Goal: Task Accomplishment & Management: Manage account settings

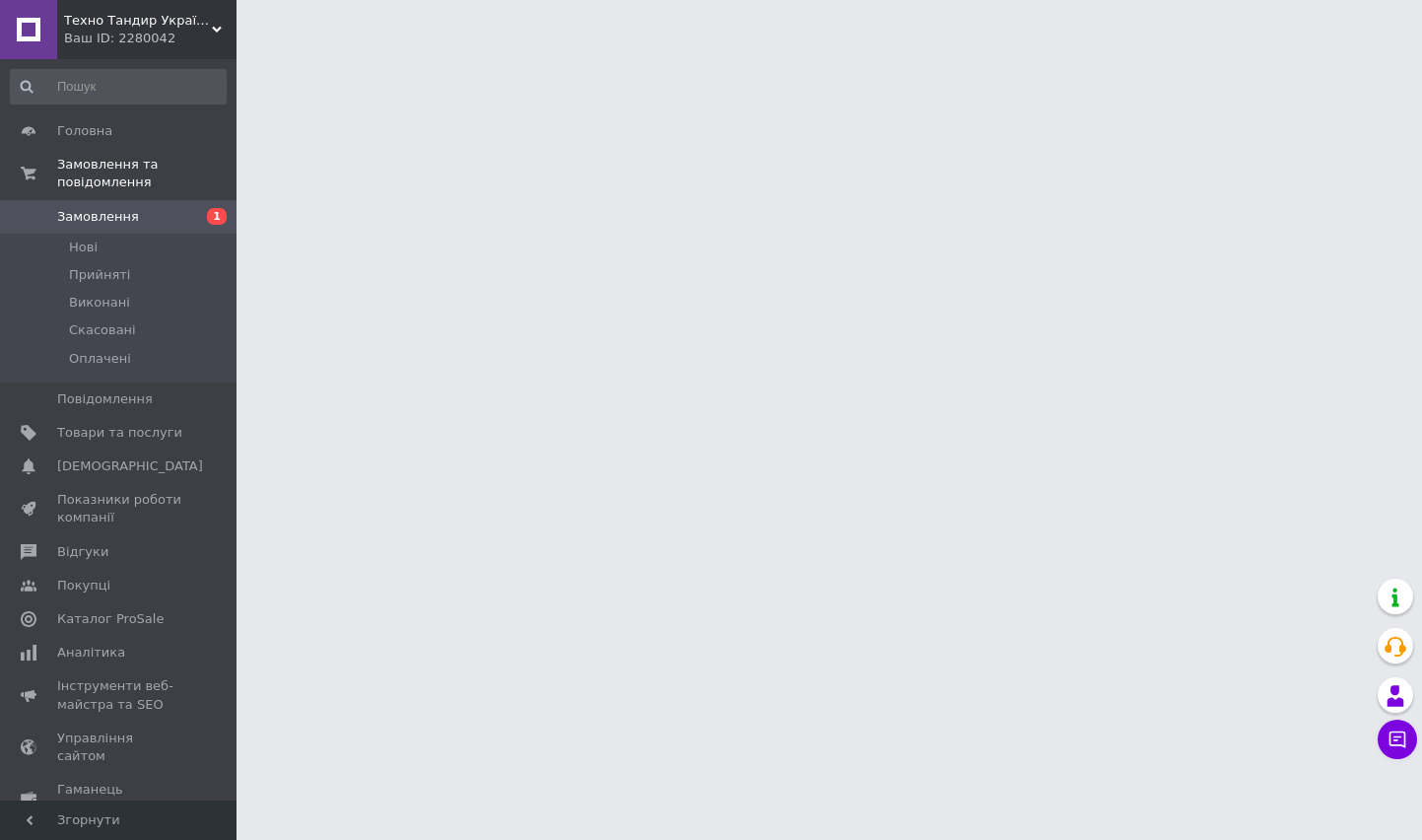
click at [138, 208] on span "Замовлення" at bounding box center [119, 217] width 125 height 18
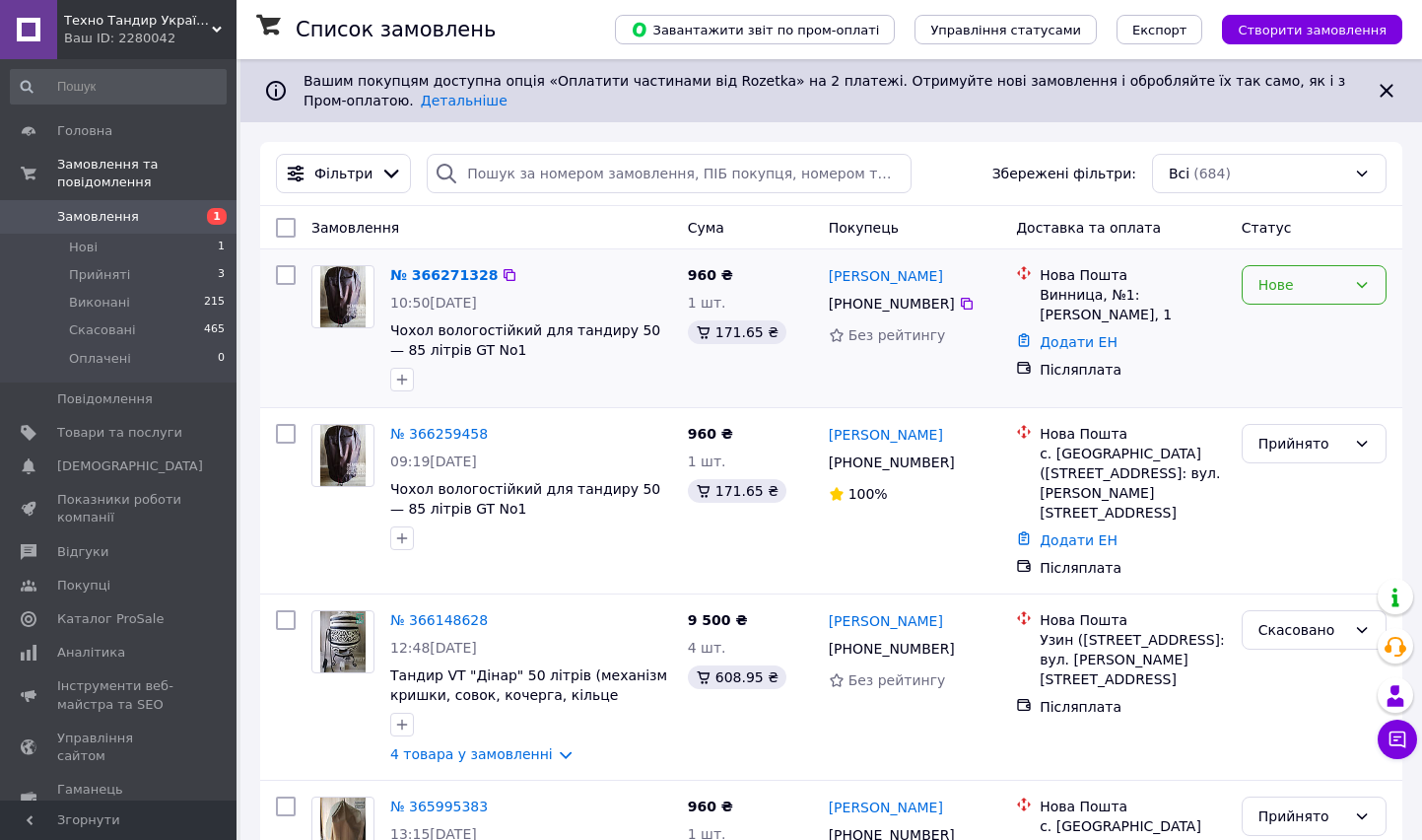
click at [1341, 289] on div "Нове" at bounding box center [1303, 285] width 88 height 22
click at [1313, 331] on li "Прийнято" at bounding box center [1314, 327] width 143 height 35
click at [461, 276] on link "№ 366271328" at bounding box center [443, 275] width 107 height 16
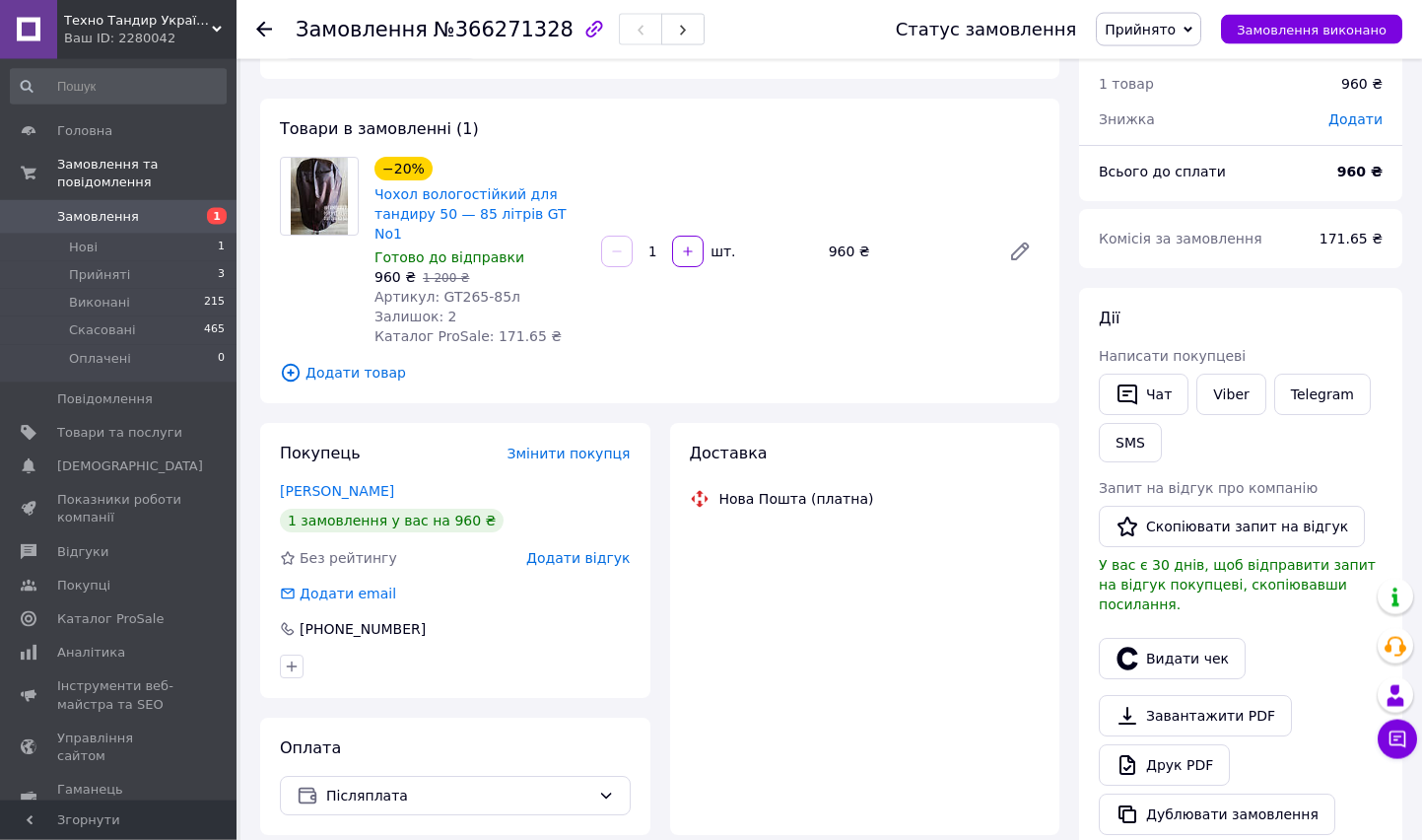
scroll to position [201, 0]
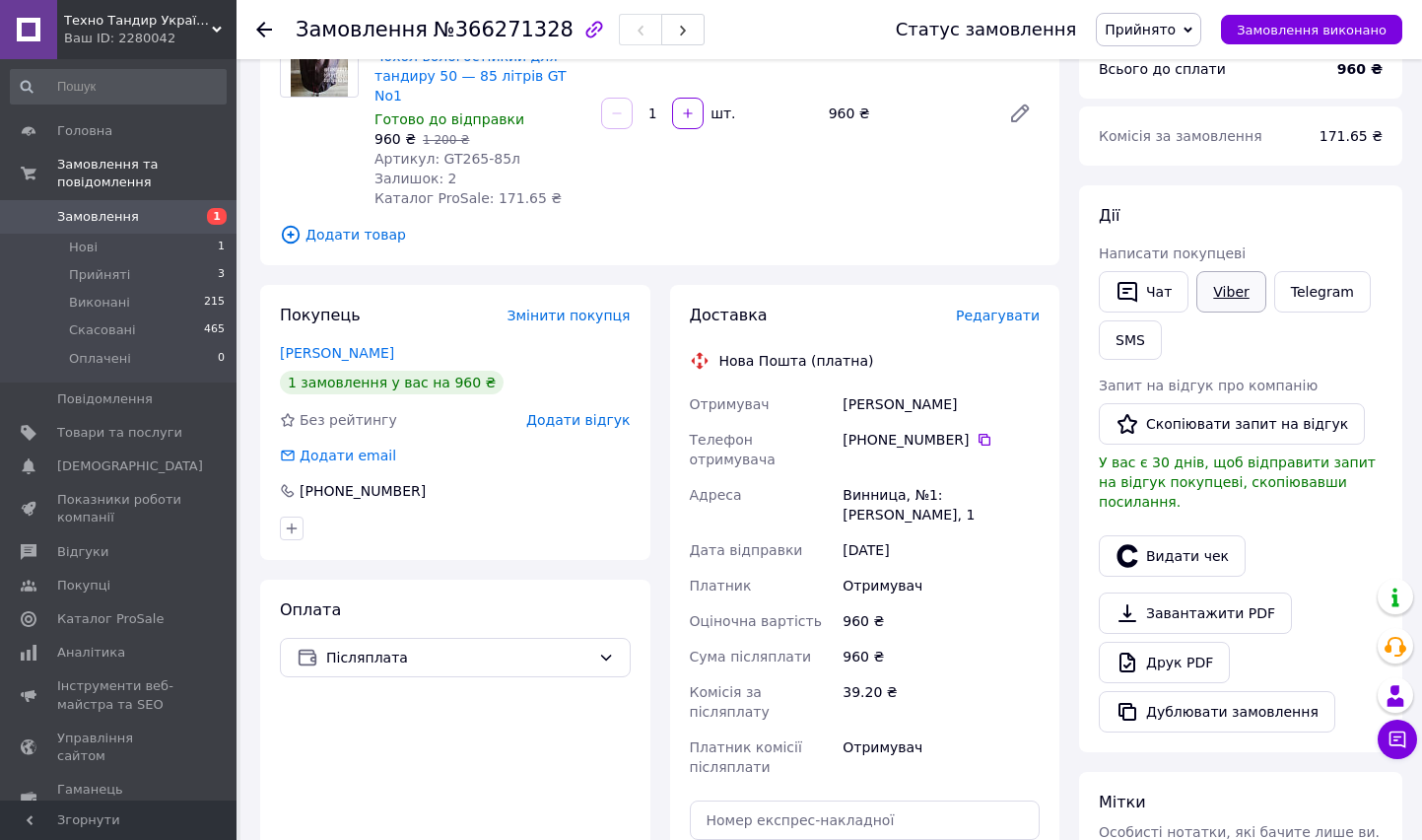
click at [1213, 257] on span "Написати покупцеві" at bounding box center [1172, 253] width 147 height 16
click at [1239, 288] on link "Viber" at bounding box center [1231, 291] width 69 height 41
click at [718, 224] on span "Додати товар" at bounding box center [660, 235] width 760 height 22
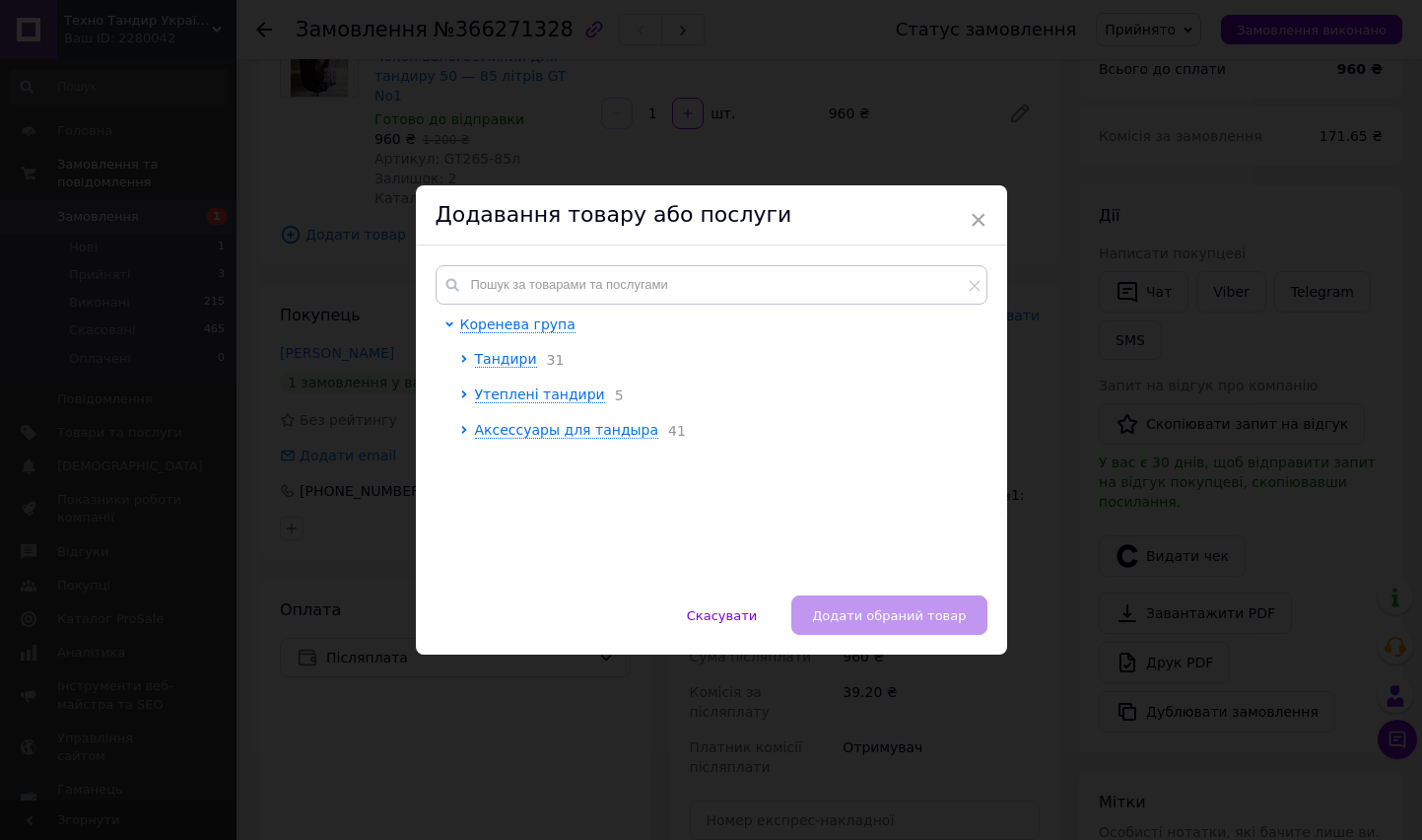
drag, startPoint x: 1106, startPoint y: 358, endPoint x: 1048, endPoint y: 245, distance: 126.5
click at [1106, 348] on div "× Додавання товару або послуги Коренева група Тандири 31 Утеплені тандири 5 Акс…" at bounding box center [711, 420] width 1422 height 840
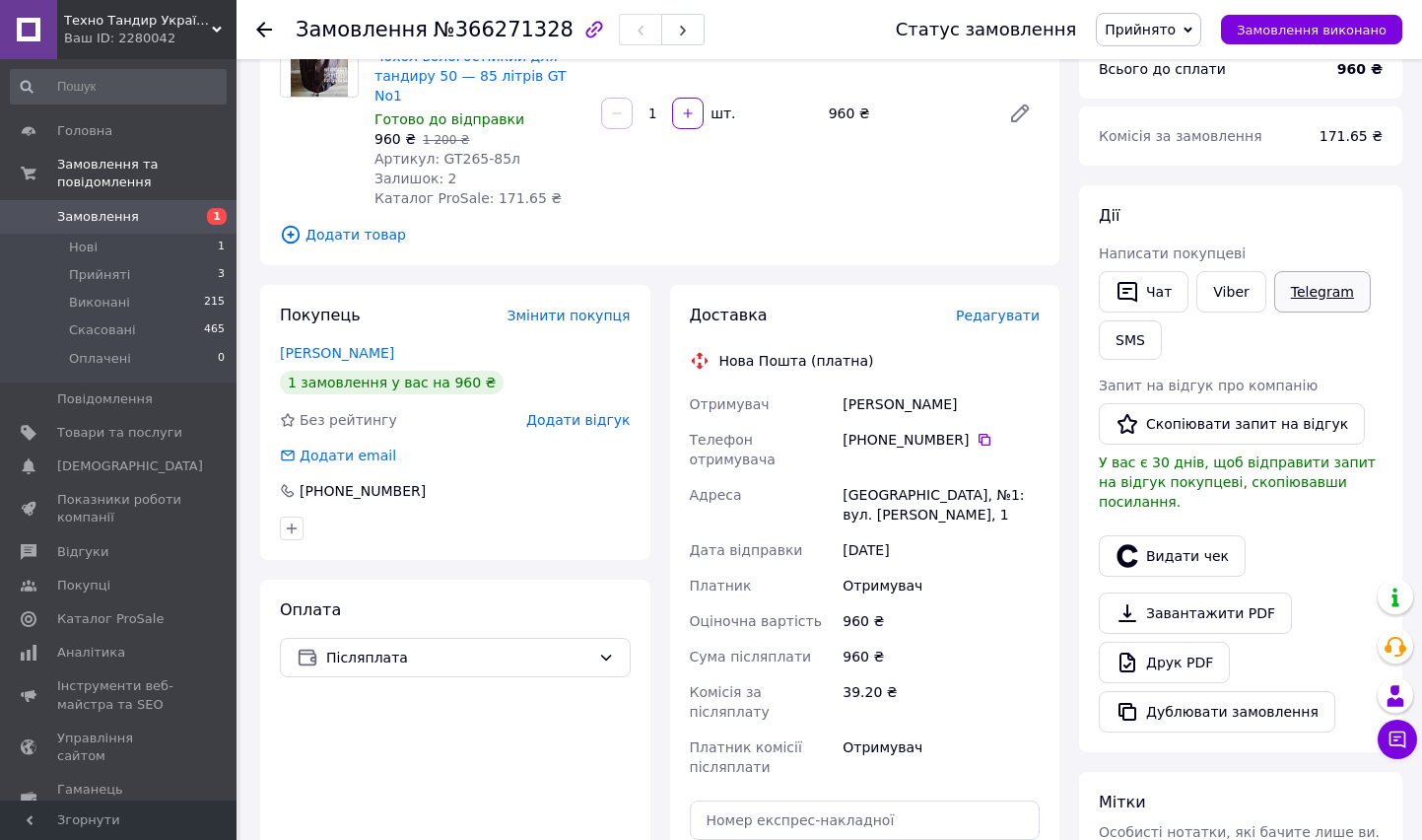
click at [1304, 287] on link "Telegram" at bounding box center [1322, 291] width 97 height 41
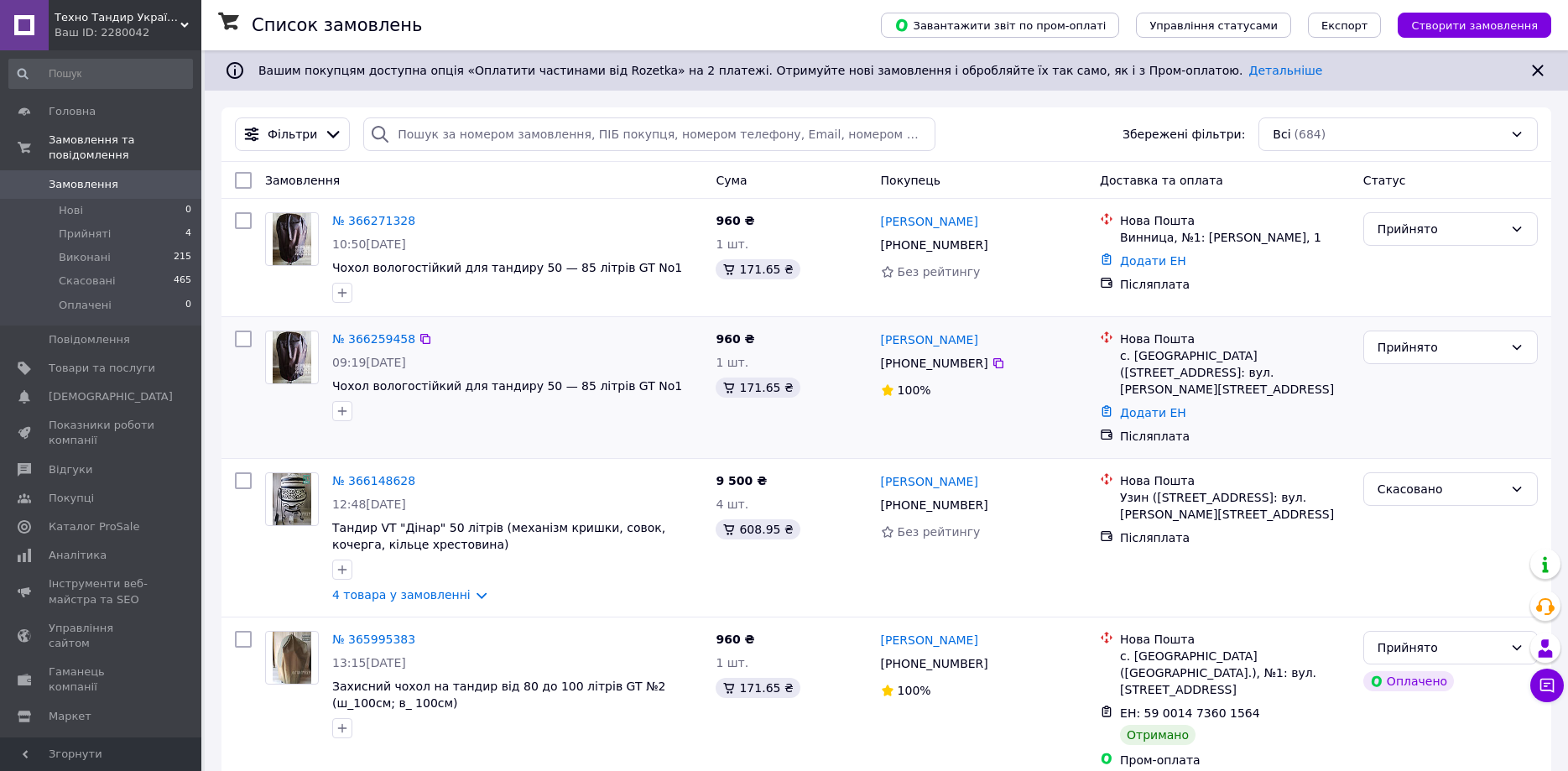
drag, startPoint x: 1017, startPoint y: 347, endPoint x: 874, endPoint y: 350, distance: 143.0
click at [874, 350] on div "Владимир Ямпольский +380 67 828 09 95 100%" at bounding box center [983, 387] width 219 height 128
copy link "[PERSON_NAME]"
drag, startPoint x: 1123, startPoint y: 357, endPoint x: 1187, endPoint y: 363, distance: 64.3
click at [1187, 363] on div "с. [GEOGRAPHIC_DATA] ([STREET_ADDRESS]: вул. [PERSON_NAME][STREET_ADDRESS]" at bounding box center [1235, 372] width 230 height 50
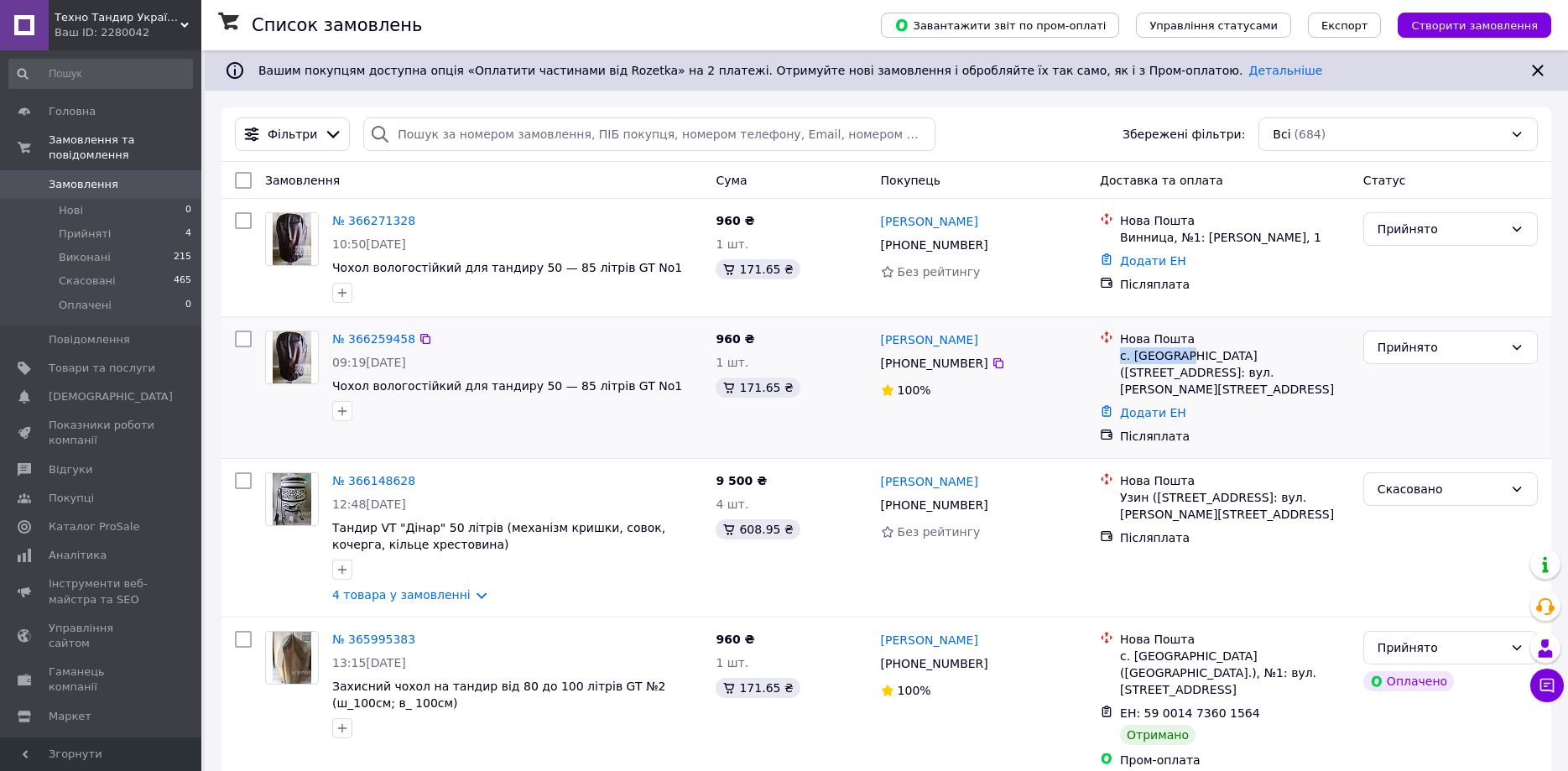
copy div "с. Вишеньки"
click at [992, 368] on icon at bounding box center [999, 363] width 14 height 14
click at [112, 519] on span "Каталог ProSale" at bounding box center [94, 527] width 90 height 15
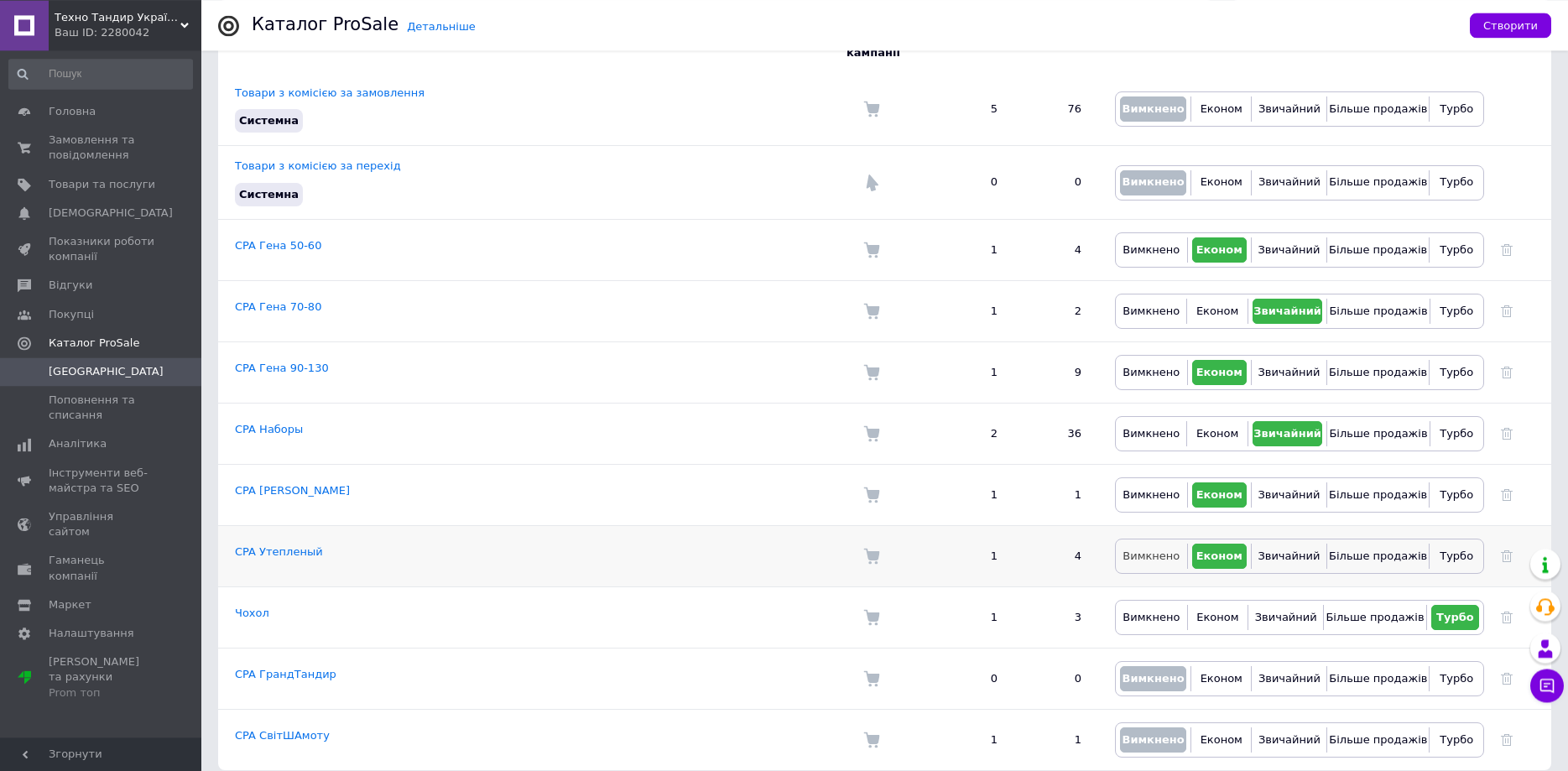
scroll to position [190, 0]
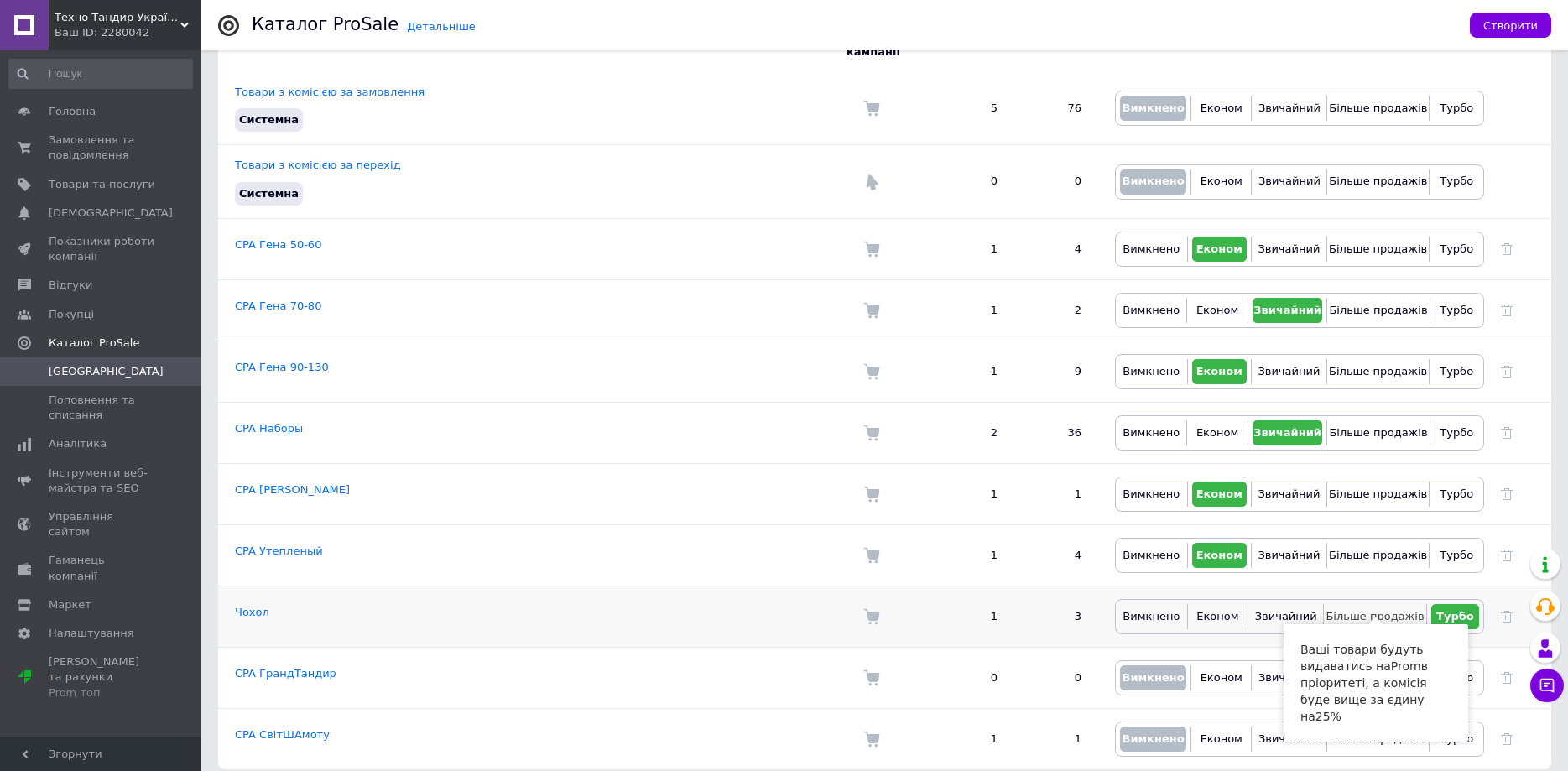
click at [1210, 610] on span "Більше продажів" at bounding box center [1374, 616] width 98 height 13
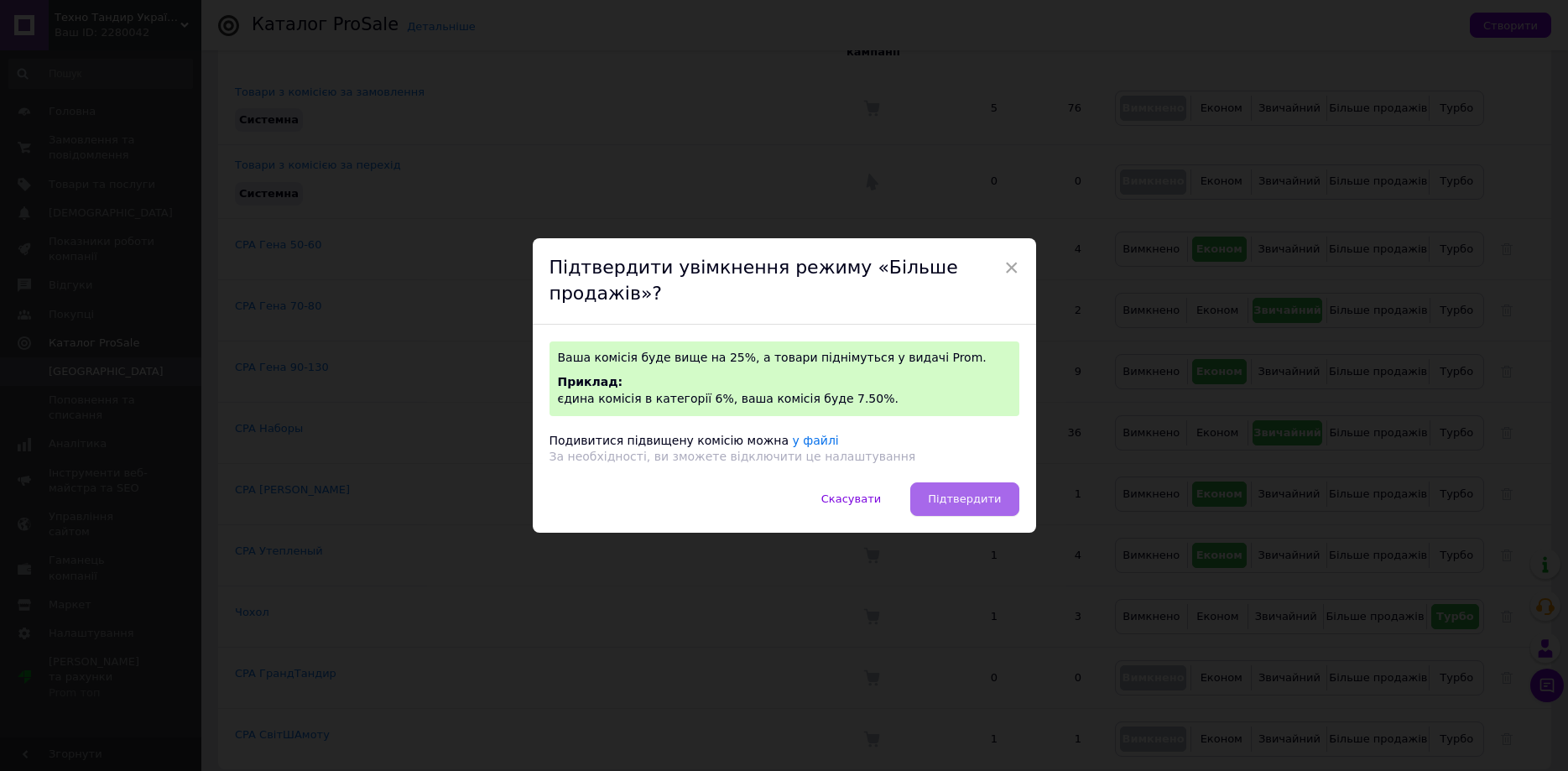
click at [996, 509] on button "Підтвердити" at bounding box center [964, 499] width 108 height 33
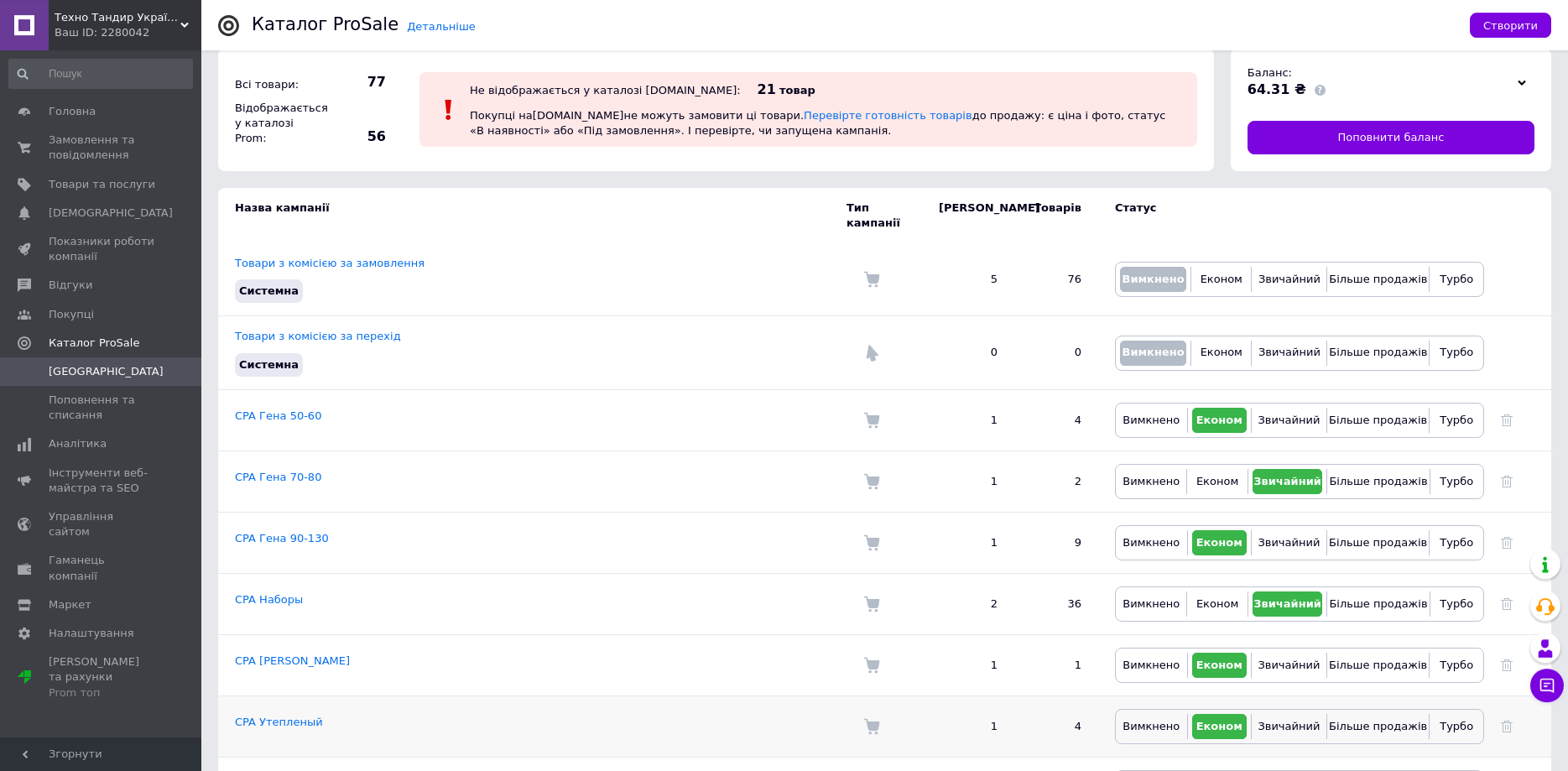
scroll to position [0, 0]
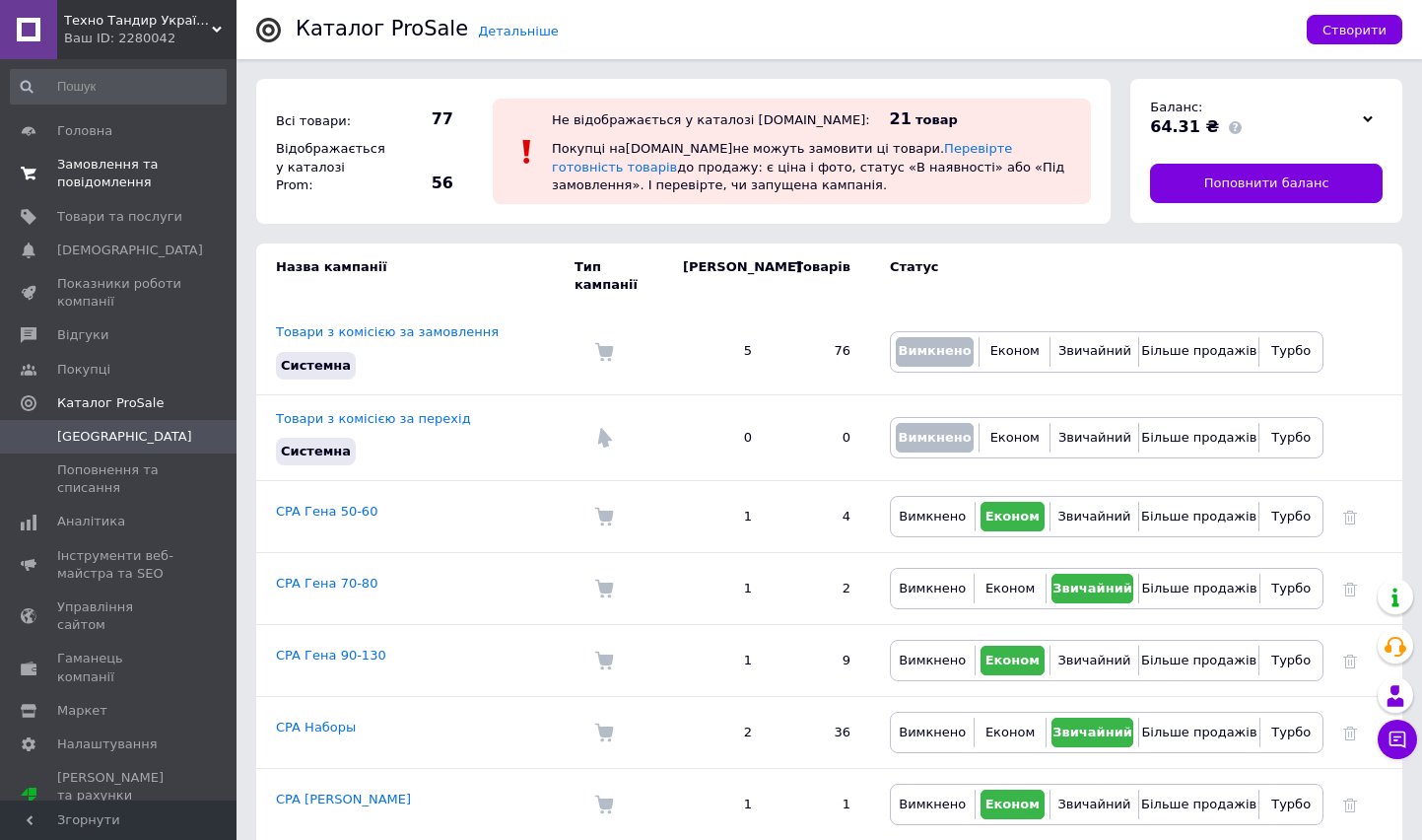
click at [86, 167] on span "Замовлення та повідомлення" at bounding box center [119, 173] width 125 height 35
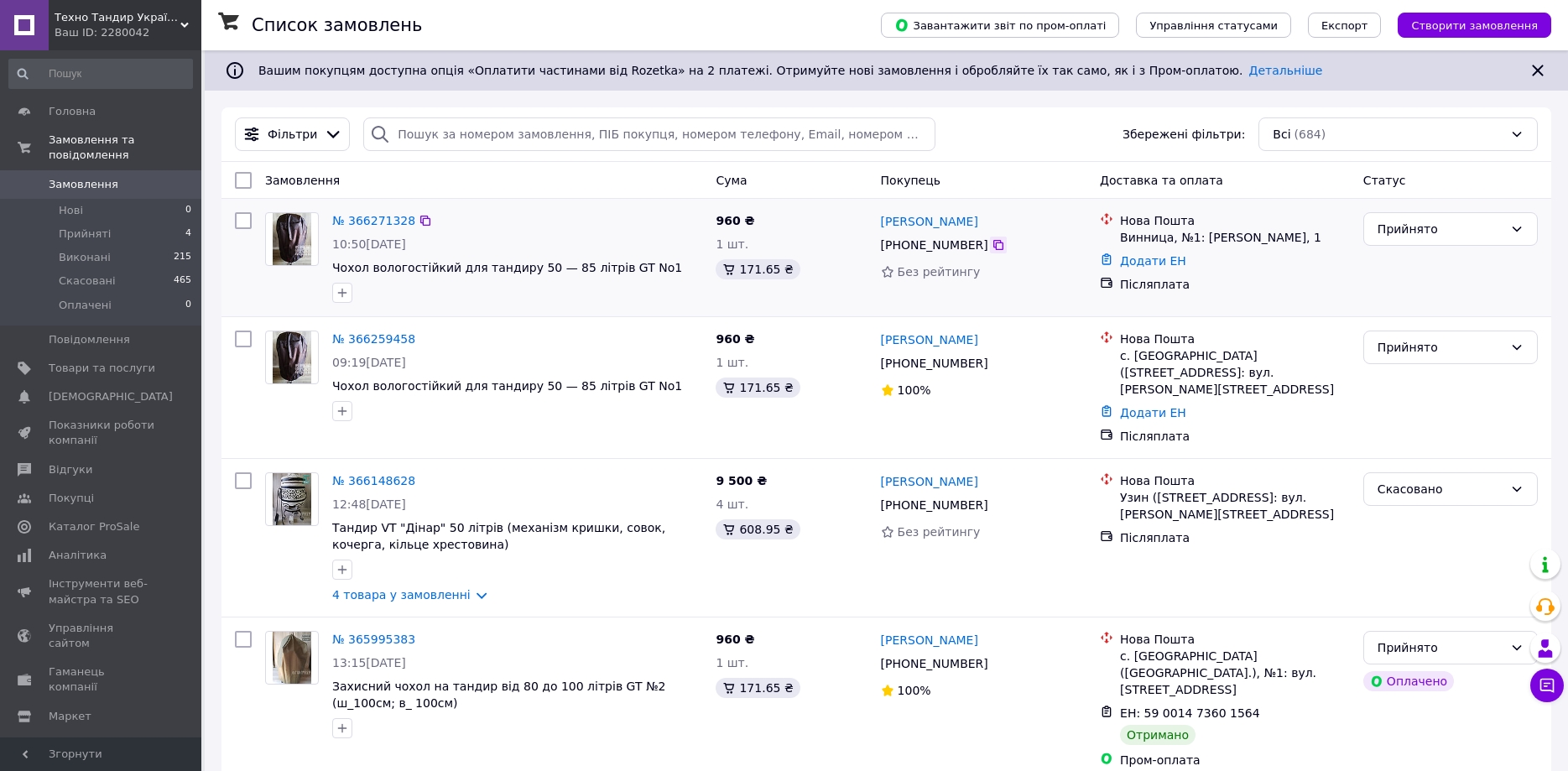
click at [992, 247] on icon at bounding box center [999, 245] width 14 height 14
drag, startPoint x: 987, startPoint y: 230, endPoint x: 874, endPoint y: 225, distance: 113.1
click at [874, 225] on div "Роман Нестерчук +380 63 263 90 20 Без рейтингу" at bounding box center [983, 257] width 219 height 104
copy link "[PERSON_NAME]"
click at [992, 248] on icon at bounding box center [999, 245] width 14 height 14
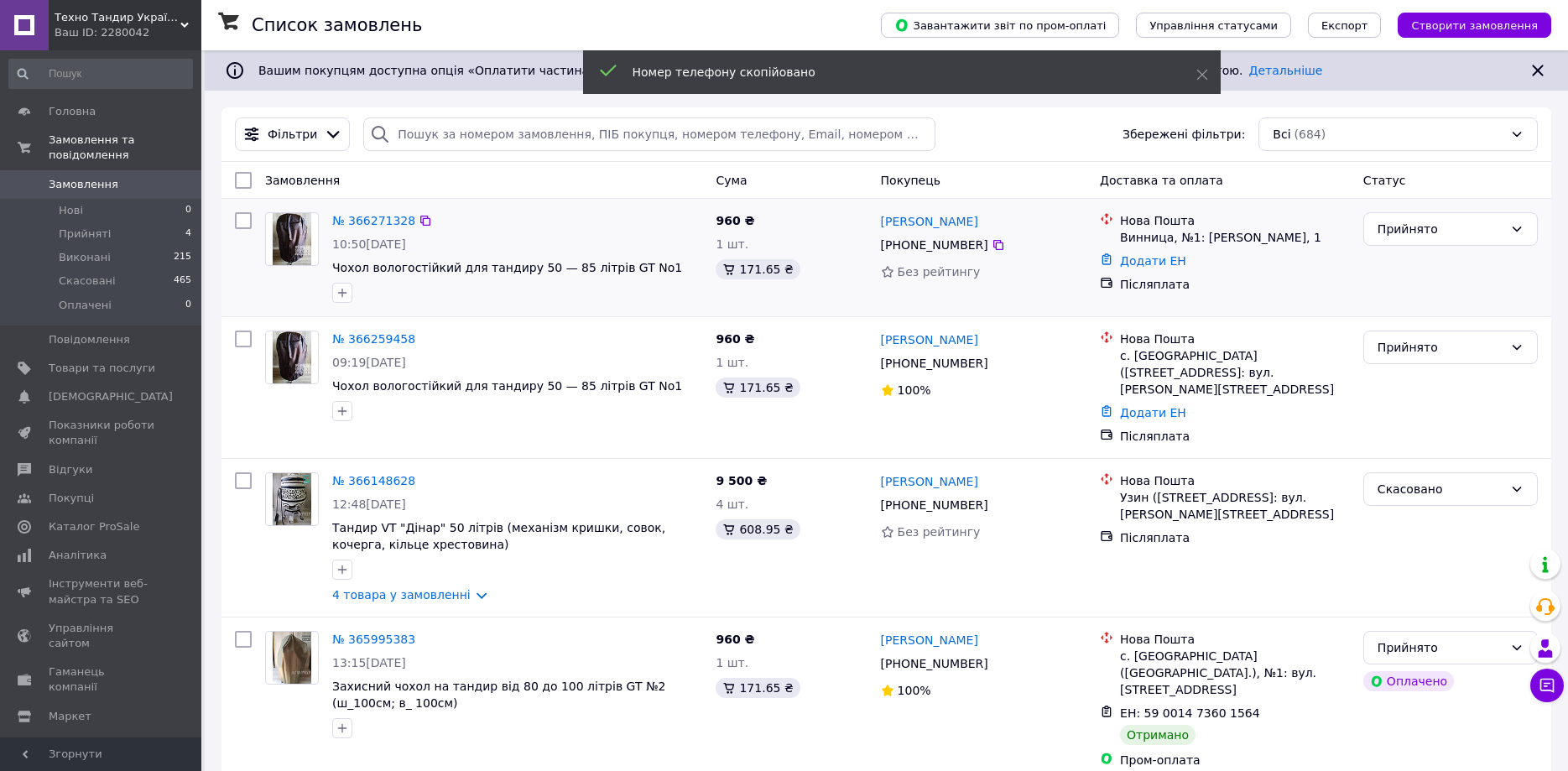
click at [1193, 239] on div "Винница, №1: [PERSON_NAME], 1" at bounding box center [1235, 237] width 230 height 17
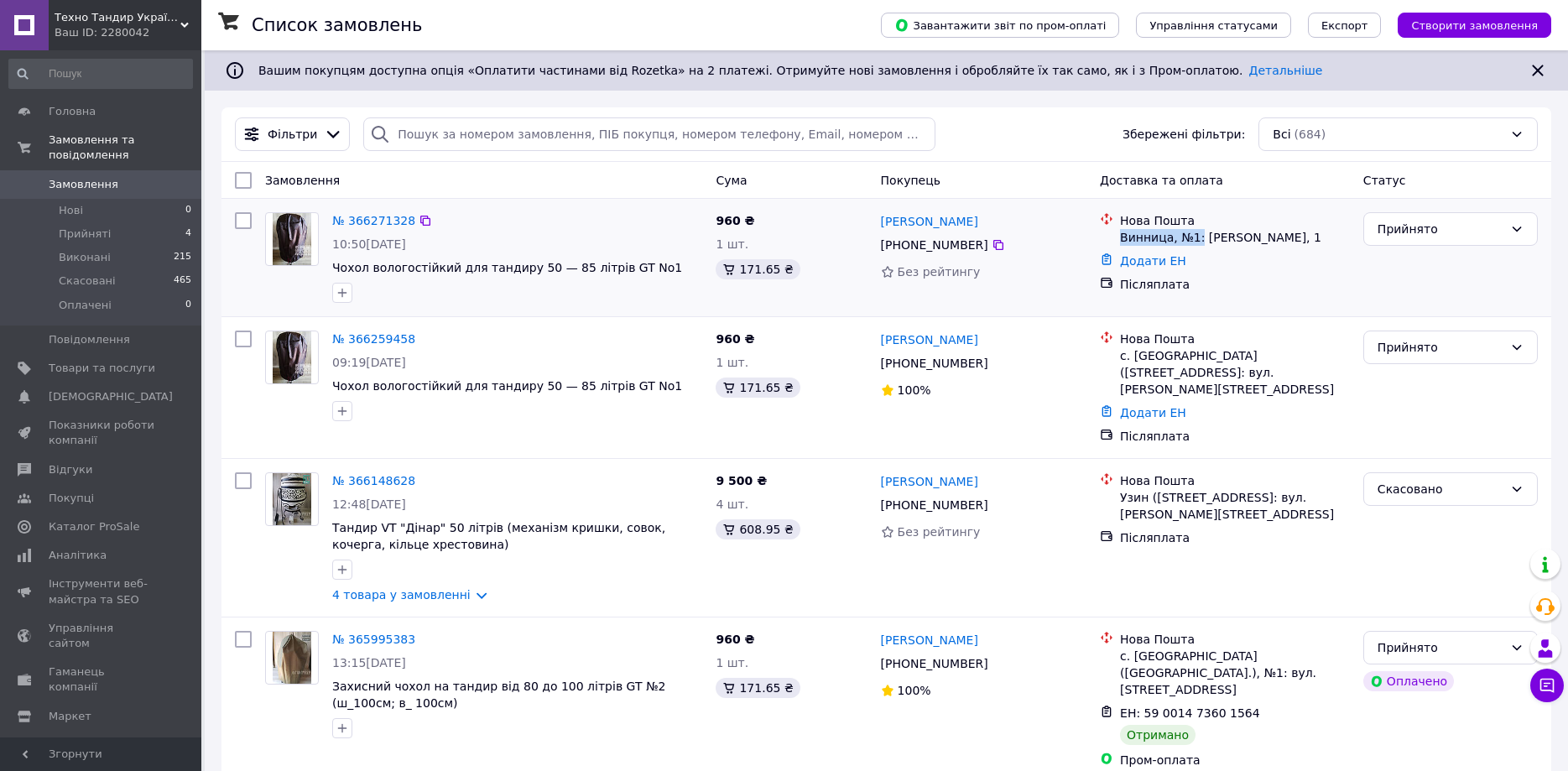
copy div "Винница, №1:"
drag, startPoint x: 1195, startPoint y: 239, endPoint x: 575, endPoint y: 15, distance: 659.2
click at [1116, 237] on div "Нова Пошта Винница, №1: Якова Шепеля, 1" at bounding box center [1225, 228] width 257 height 33
drag, startPoint x: 1280, startPoint y: 276, endPoint x: 1270, endPoint y: 280, distance: 10.8
click at [1210, 276] on div "Післяплата" at bounding box center [1235, 284] width 237 height 24
